Goal: Task Accomplishment & Management: Use online tool/utility

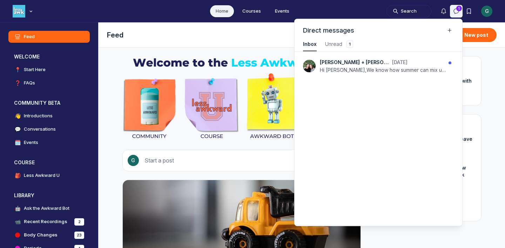
scroll to position [950, 1581]
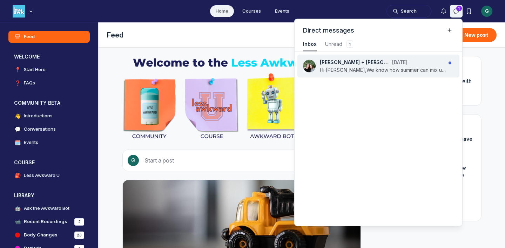
click at [405, 67] on p "Hi Ghalizha,We know how summer can mix up the usual routine. If there’s anythin…" at bounding box center [383, 70] width 126 height 7
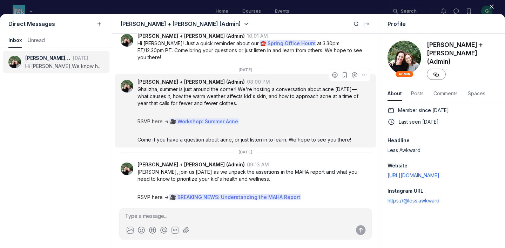
scroll to position [546, 0]
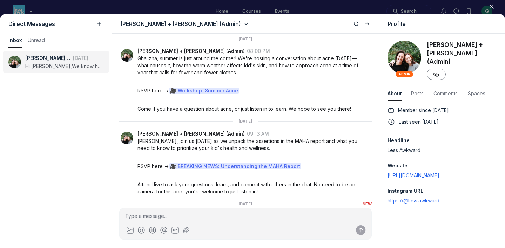
click at [331, 9] on div at bounding box center [252, 124] width 505 height 248
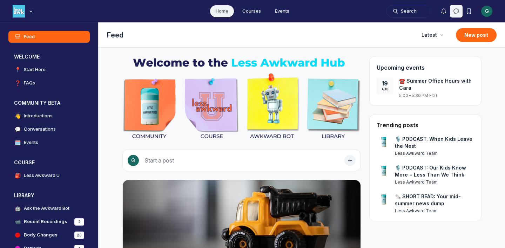
scroll to position [1905, 1344]
click at [487, 9] on div "G" at bounding box center [486, 11] width 11 height 11
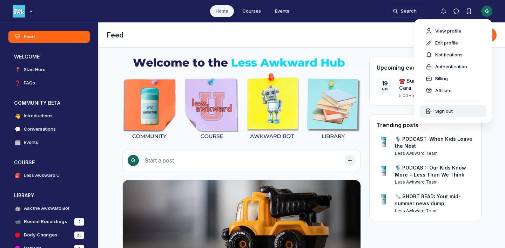
click at [438, 111] on span "Sign out" at bounding box center [444, 111] width 18 height 7
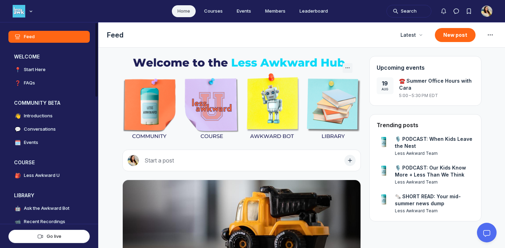
scroll to position [1795, 1344]
click at [29, 9] on div "Main navigation bar" at bounding box center [30, 11] width 7 height 7
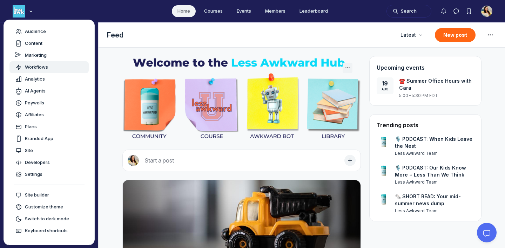
click at [31, 63] on link "Workflows" at bounding box center [48, 67] width 79 height 12
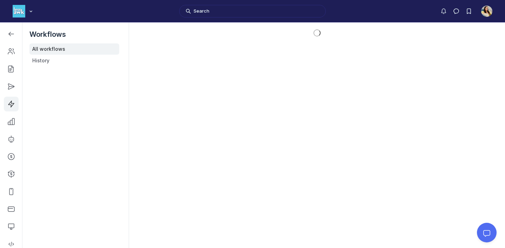
scroll to position [1904, 1000]
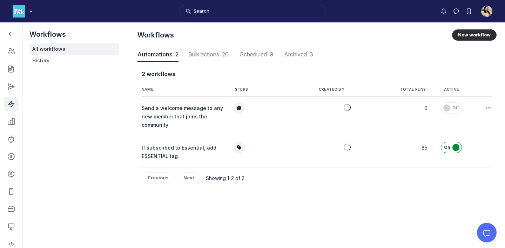
scroll to position [950, 2519]
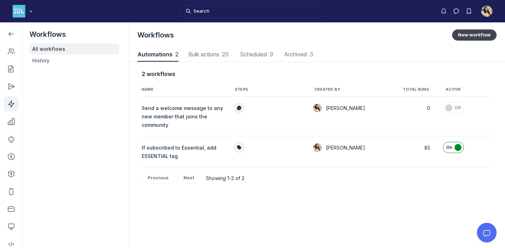
click at [477, 38] on button "New workflow" at bounding box center [474, 34] width 45 height 11
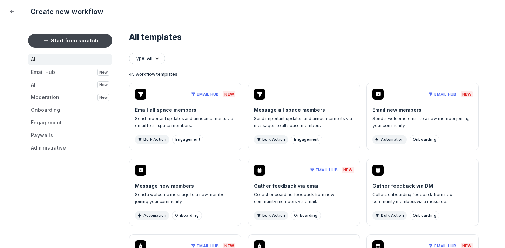
click at [97, 36] on button "Start from scratch" at bounding box center [70, 41] width 84 height 14
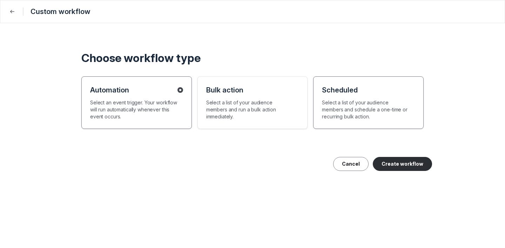
click at [367, 111] on p "Select a list of your audience members and schedule a one-time or recurring bul…" at bounding box center [365, 109] width 87 height 21
click at [140, 122] on div "Automation Select an event trigger. Your workflow will run automatically whenev…" at bounding box center [136, 102] width 111 height 53
click at [393, 164] on button "Create workflow" at bounding box center [402, 164] width 59 height 14
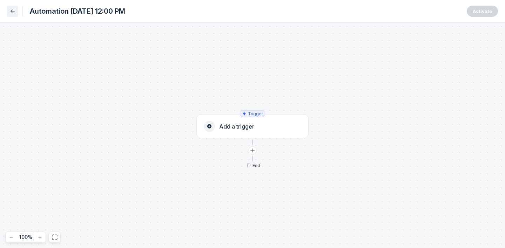
click at [11, 12] on icon "Back" at bounding box center [12, 11] width 7 height 7
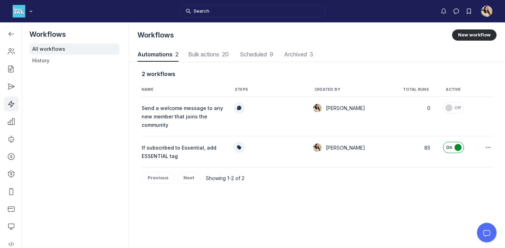
scroll to position [950, 2519]
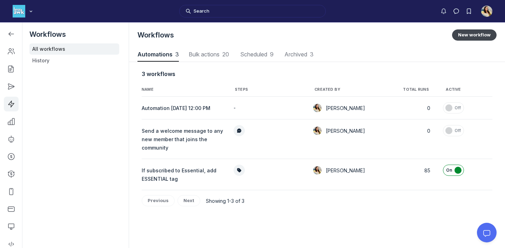
click at [475, 37] on button "New workflow" at bounding box center [474, 34] width 45 height 11
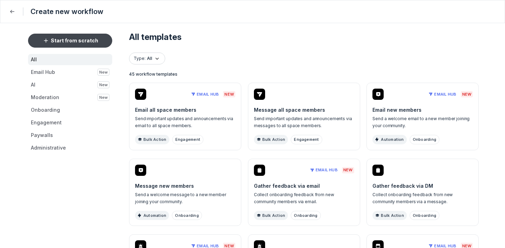
click at [85, 39] on span "Start from scratch" at bounding box center [74, 40] width 47 height 7
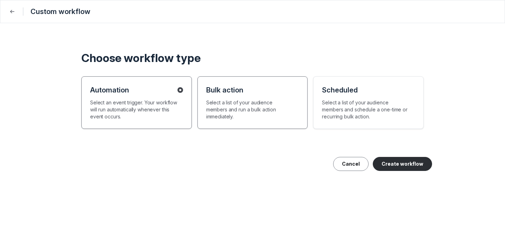
click at [256, 114] on p "Select a list of your audience members and run a bulk action immediately." at bounding box center [249, 109] width 87 height 21
click at [399, 168] on button "Create workflow" at bounding box center [402, 164] width 59 height 14
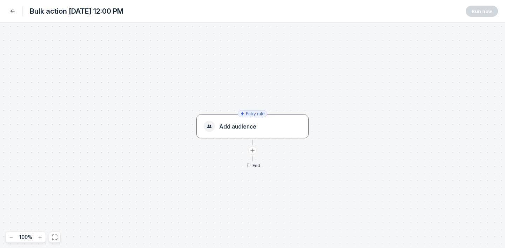
click at [233, 130] on div "Add audience" at bounding box center [253, 126] width 98 height 11
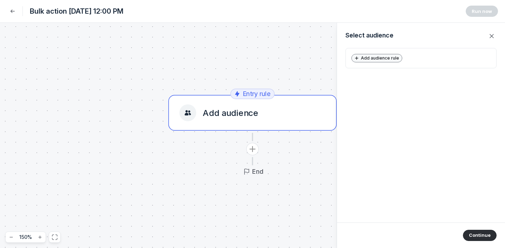
click at [385, 54] on button "Add audience rule" at bounding box center [377, 58] width 51 height 8
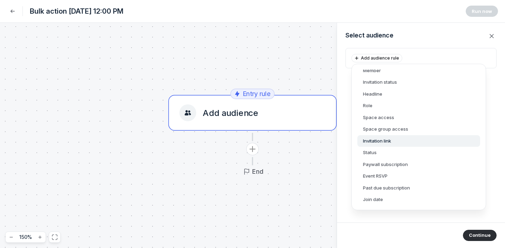
scroll to position [120, 0]
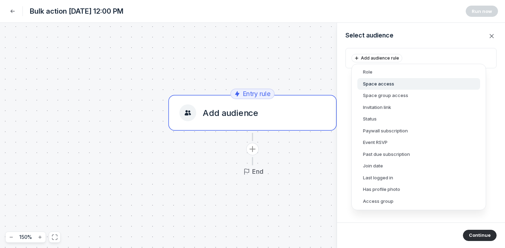
click at [394, 84] on button "Space access" at bounding box center [419, 84] width 123 height 12
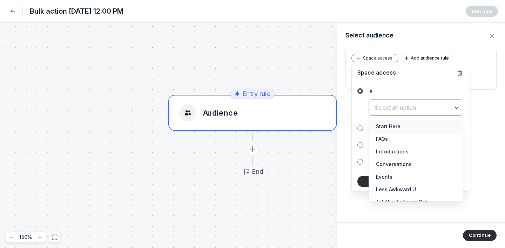
click at [401, 102] on input "text" at bounding box center [416, 107] width 94 height 15
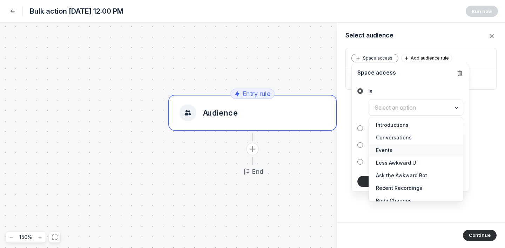
click at [389, 150] on span "Events" at bounding box center [416, 150] width 80 height 7
type input "Events"
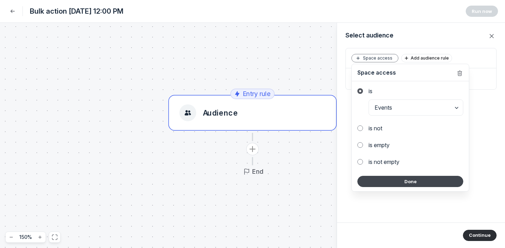
click at [387, 186] on button "Done" at bounding box center [411, 181] width 106 height 11
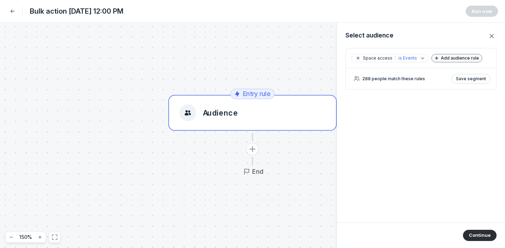
click at [458, 59] on span "Add audience rule" at bounding box center [461, 57] width 41 height 5
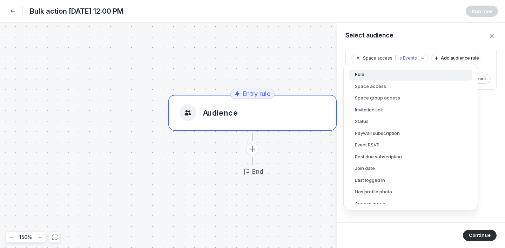
scroll to position [129, 0]
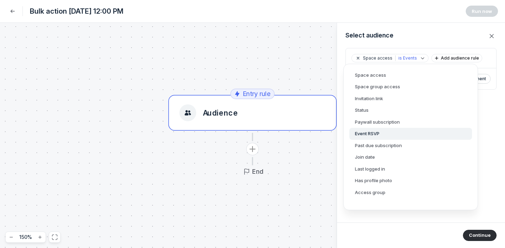
click at [375, 137] on button "Event RSVP" at bounding box center [411, 134] width 123 height 12
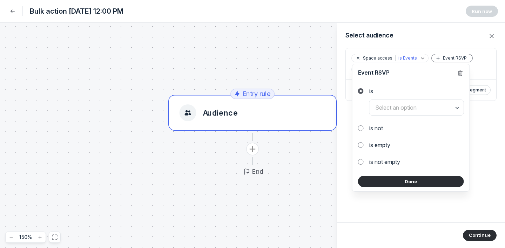
click at [377, 130] on label "is not" at bounding box center [417, 128] width 95 height 8
click at [364, 130] on input "is not" at bounding box center [361, 129] width 6 height 6
radio input "true"
click at [393, 121] on input "text" at bounding box center [417, 124] width 94 height 15
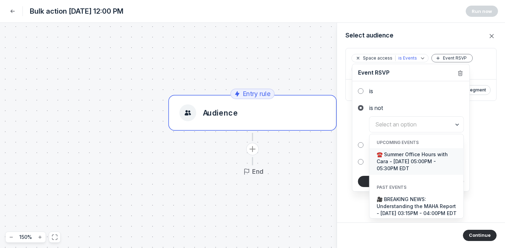
click at [395, 160] on span "☎️ Summer Office Hours with Cara - 19 Aug, 05:00PM - 05:30PM EDT" at bounding box center [417, 161] width 80 height 21
type input "☎️ Summer Office Hours with Cara - 19 Aug, 05:00PM - 05:30PM EDT"
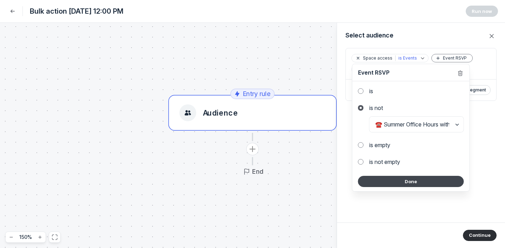
click at [408, 184] on button "Done" at bounding box center [411, 181] width 106 height 11
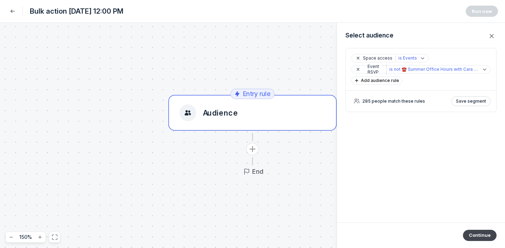
click at [476, 237] on button "Continue" at bounding box center [480, 235] width 34 height 11
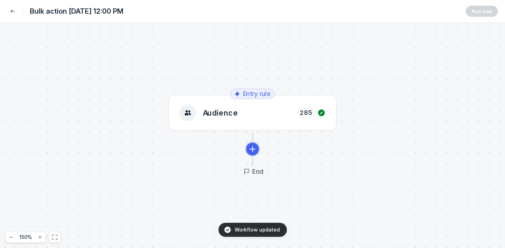
click at [256, 148] on icon "Add action" at bounding box center [252, 149] width 11 height 11
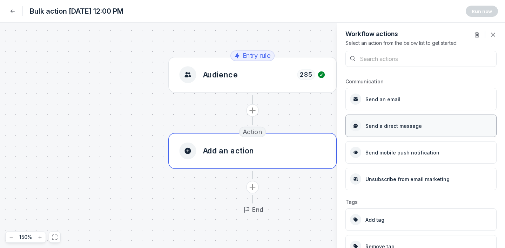
click at [392, 128] on span "Send a direct message" at bounding box center [394, 126] width 56 height 6
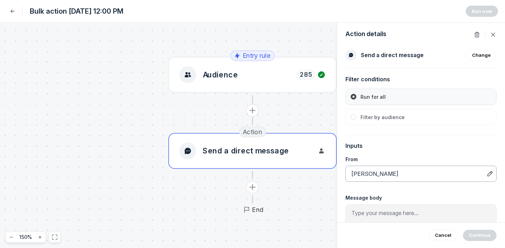
click at [491, 173] on icon "pencil" at bounding box center [490, 174] width 7 height 7
type input "t"
type input "cara"
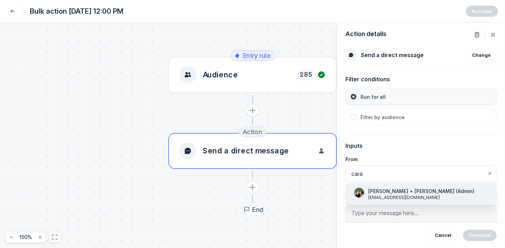
click at [430, 196] on li "C( Cara + Vanessa (Admin) hello@myoomla.com" at bounding box center [421, 194] width 151 height 21
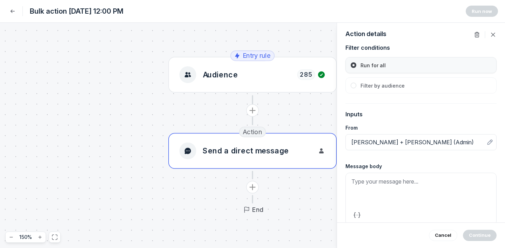
scroll to position [42, 0]
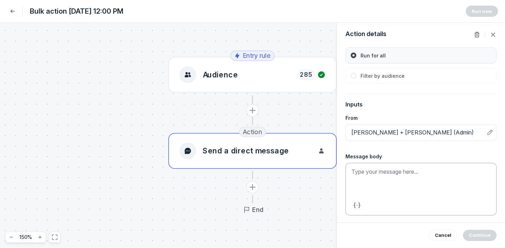
click at [401, 181] on div at bounding box center [421, 182] width 139 height 28
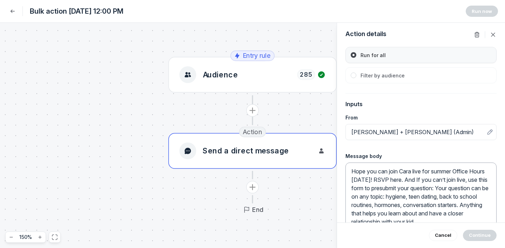
scroll to position [46, 0]
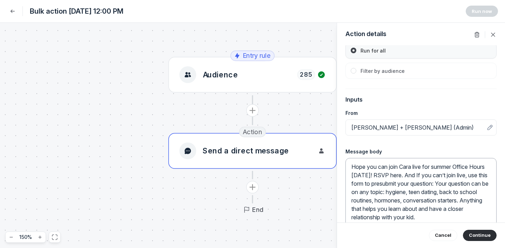
click at [412, 177] on p "Hope you can join Cara live for summer Office Hours tomorrow! RSVP here. And If…" at bounding box center [421, 192] width 139 height 59
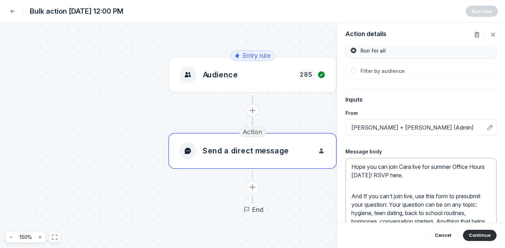
click at [426, 185] on p at bounding box center [421, 186] width 139 height 8
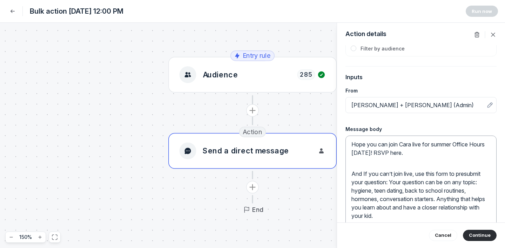
scroll to position [77, 0]
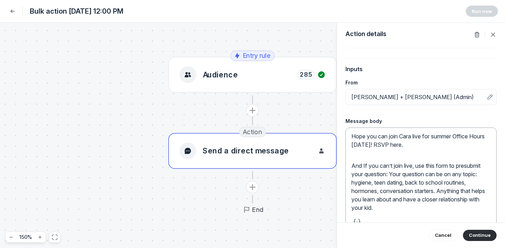
click at [390, 175] on p "And If you can’t join live, use this form to presubmit your question: Your ques…" at bounding box center [421, 187] width 139 height 51
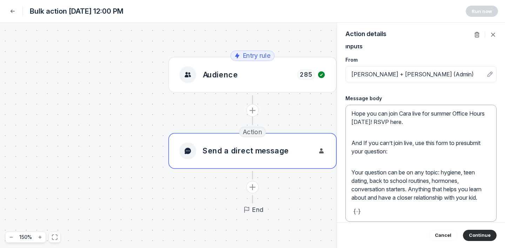
scroll to position [101, 0]
click at [465, 199] on p "Your question can be on any topic: hygiene, teen dating, back to school routine…" at bounding box center [421, 184] width 139 height 34
click at [470, 199] on p "Your question can be on any topic: hygiene, teen dating, back to school routine…" at bounding box center [421, 184] width 139 height 34
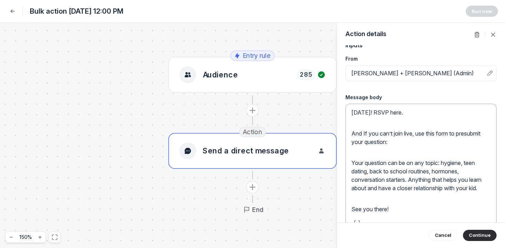
scroll to position [0, 0]
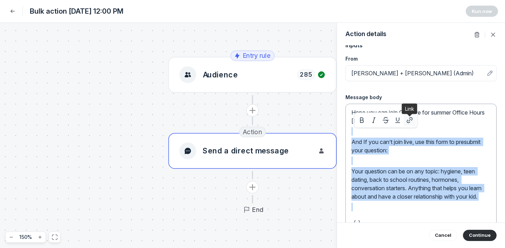
drag, startPoint x: 381, startPoint y: 122, endPoint x: 409, endPoint y: 124, distance: 27.8
click at [409, 124] on div "Hope you can join Cara live for summer Office Hours tomorrow! RSVP here. And If…" at bounding box center [421, 160] width 139 height 105
click at [391, 150] on p "And If you can’t join live, use this form to presubmit your question:" at bounding box center [421, 146] width 139 height 17
drag, startPoint x: 380, startPoint y: 122, endPoint x: 409, endPoint y: 124, distance: 28.9
click at [409, 124] on div "Hope you can join Cara live for summer Office Hours tomorrow! RSVP here. And If…" at bounding box center [421, 160] width 139 height 105
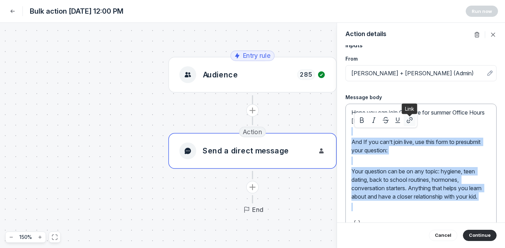
click at [411, 124] on icon "button" at bounding box center [409, 120] width 7 height 7
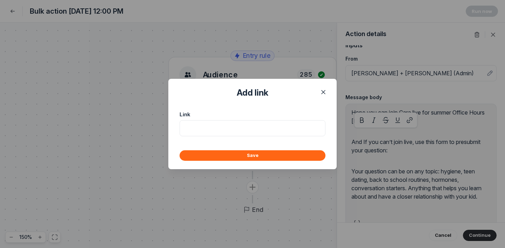
click at [437, 127] on div at bounding box center [252, 124] width 505 height 248
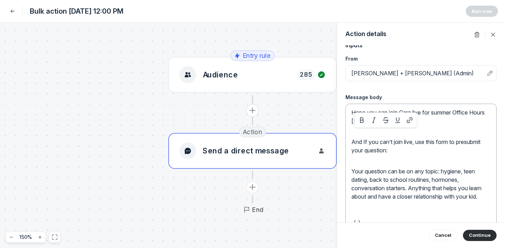
click at [434, 127] on div "Hope you can join Cara live for summer Office Hours tomorrow! RSVP here. And If…" at bounding box center [421, 165] width 139 height 114
drag, startPoint x: 410, startPoint y: 120, endPoint x: 382, endPoint y: 120, distance: 27.0
click at [382, 120] on div "Hope you can join Cara live for summer Office Hours tomorrow! RSVP here. And If…" at bounding box center [421, 160] width 139 height 105
click at [360, 121] on p "Hope you can join Cara live for summer Office Hours tomorrow! RSVP here." at bounding box center [421, 116] width 139 height 17
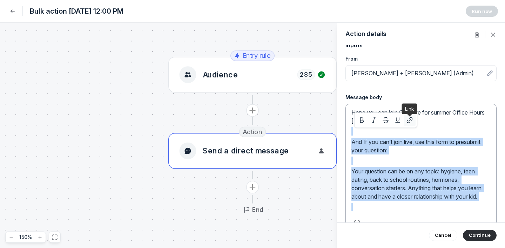
drag, startPoint x: 380, startPoint y: 122, endPoint x: 412, endPoint y: 119, distance: 31.4
click at [412, 119] on div "Hope you can join Cara live for summer Office Hours tomorrow! RSVP here. And If…" at bounding box center [421, 160] width 139 height 105
click at [440, 126] on div "Hope you can join Cara live for summer Office Hours tomorrow! RSVP here. And If…" at bounding box center [421, 165] width 139 height 114
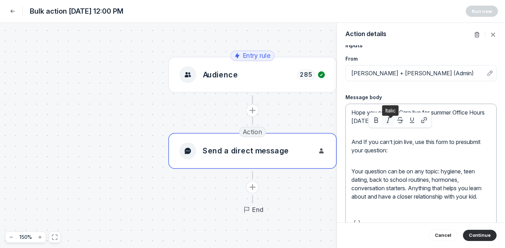
drag, startPoint x: 411, startPoint y: 121, endPoint x: 382, endPoint y: 121, distance: 29.1
click at [382, 121] on div "Hope you can join Cara live for summer Office Hours tomorrow! RSVP here. And If…" at bounding box center [421, 160] width 139 height 105
click at [361, 130] on p at bounding box center [421, 131] width 139 height 8
drag, startPoint x: 380, startPoint y: 122, endPoint x: 409, endPoint y: 125, distance: 29.7
click at [409, 125] on div "Hope you can join Cara live for summer Office Hours tomorrow! RSVP here. And If…" at bounding box center [421, 165] width 139 height 114
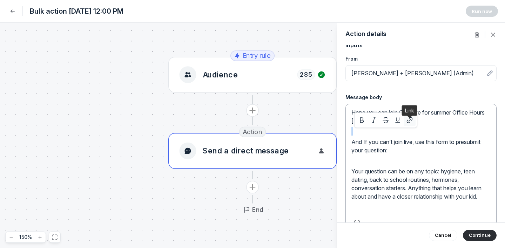
click at [411, 121] on icon "button" at bounding box center [409, 120] width 7 height 7
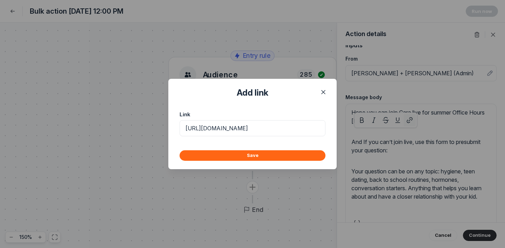
scroll to position [0, 59]
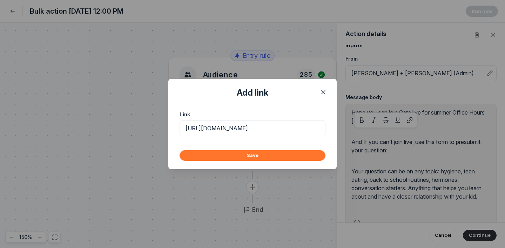
type input "https://community.lessawkward.com/c/events/summer-office-hours-cara"
click at [272, 158] on button "Save" at bounding box center [253, 156] width 146 height 11
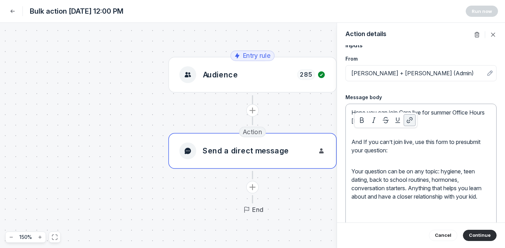
scroll to position [0, 0]
click at [414, 120] on p "Hope you can join Cara live for summer Office Hours tomorrow! RSVP here." at bounding box center [421, 116] width 139 height 17
click at [404, 151] on p "And If you can’t join live, use this form to presubmit your question:" at bounding box center [421, 146] width 139 height 17
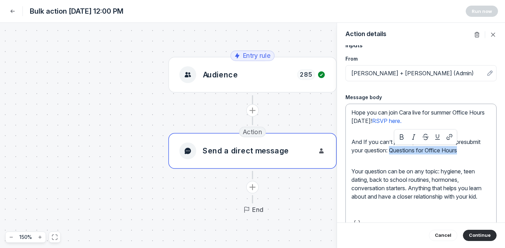
drag, startPoint x: 391, startPoint y: 151, endPoint x: 460, endPoint y: 151, distance: 68.4
click at [460, 151] on p "And If you can’t join live, use this form to presubmit your question: Questions…" at bounding box center [421, 146] width 139 height 17
click at [451, 140] on icon "button" at bounding box center [449, 137] width 7 height 7
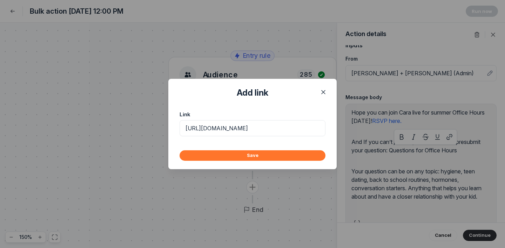
type input "https://forms.gle/QSG1zLrgvg7ZgwUVA"
click at [249, 158] on button "Save" at bounding box center [253, 156] width 146 height 11
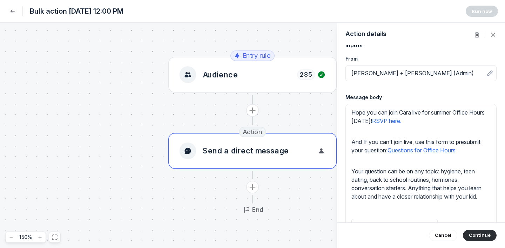
scroll to position [8, 0]
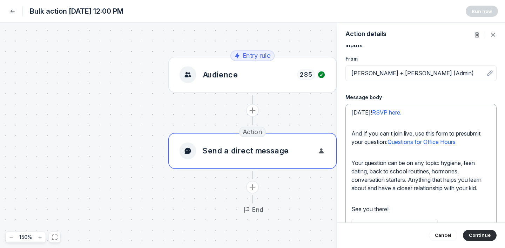
click at [377, 199] on p at bounding box center [421, 199] width 139 height 8
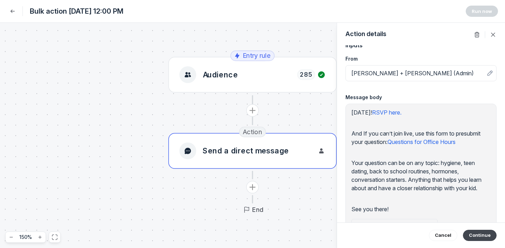
click at [480, 234] on button "Continue" at bounding box center [480, 235] width 34 height 11
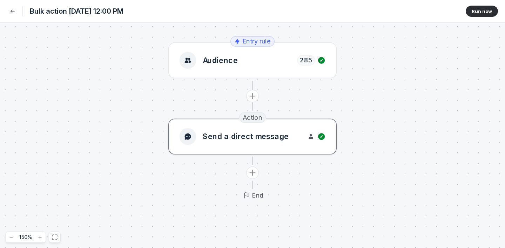
click at [274, 135] on span "Send a direct message" at bounding box center [246, 137] width 86 height 11
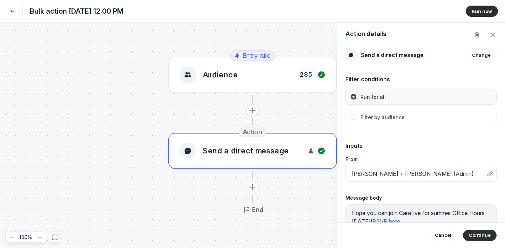
scroll to position [163, 0]
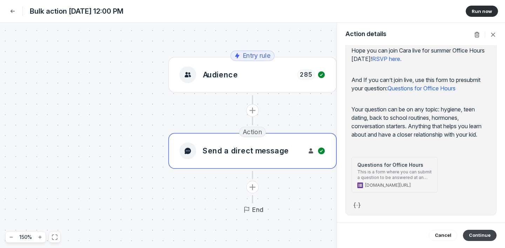
click at [476, 241] on button "Continue" at bounding box center [480, 235] width 34 height 11
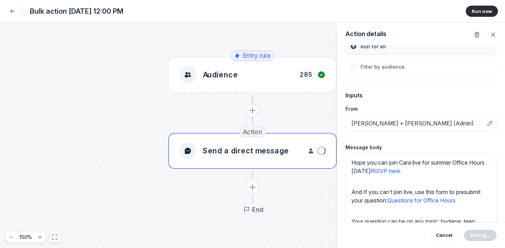
scroll to position [8, 0]
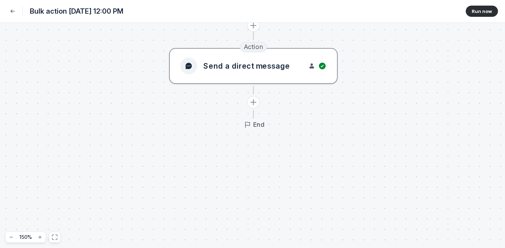
click at [294, 77] on button "Send a direct message" at bounding box center [253, 66] width 168 height 36
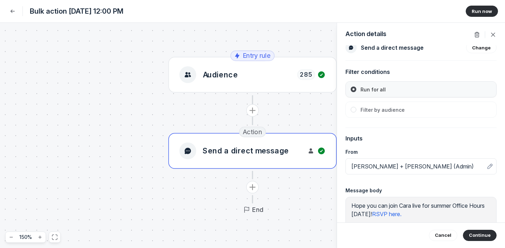
scroll to position [0, 0]
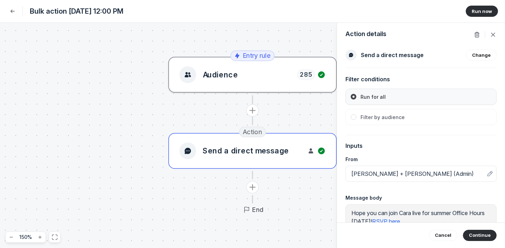
click at [252, 69] on div "Audience 285" at bounding box center [253, 74] width 146 height 17
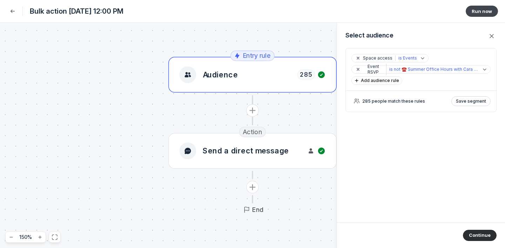
click at [482, 15] on button "Run now" at bounding box center [482, 11] width 32 height 11
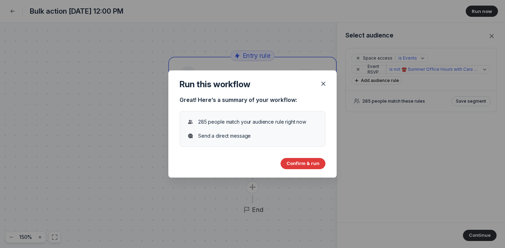
click at [300, 166] on button "Confirm & run" at bounding box center [303, 163] width 45 height 11
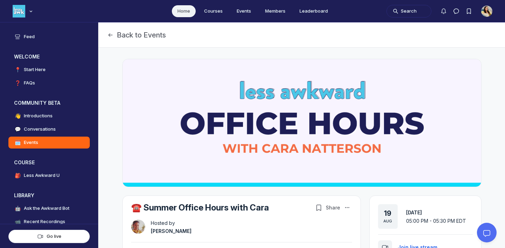
scroll to position [1795, 1344]
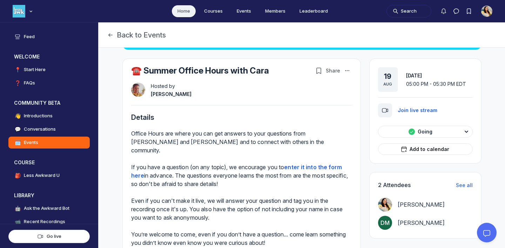
scroll to position [145, 0]
